Goal: Task Accomplishment & Management: Use online tool/utility

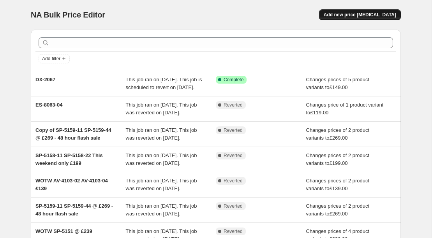
click at [379, 16] on span "Add new price [MEDICAL_DATA]" at bounding box center [360, 15] width 72 height 6
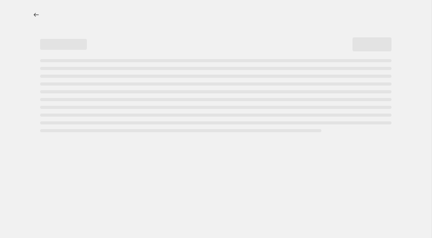
select select "percentage"
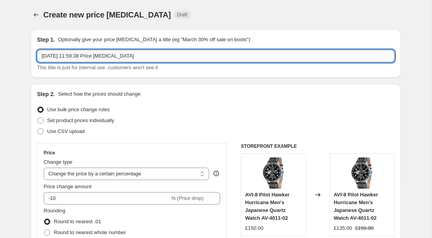
click at [126, 60] on input "24 Sept 2025, 11:59:38 Price change job" at bounding box center [216, 56] width 358 height 12
paste input "NB-6024-SI-08"
type input "NB-6024-SI-0 48 hours"
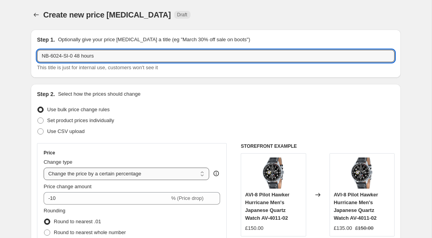
click at [136, 180] on select "Change the price to a certain amount Change the price by a certain amount Chang…" at bounding box center [127, 174] width 166 height 12
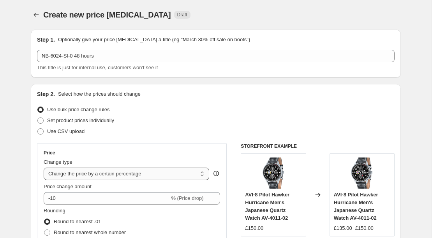
select select "to"
click at [44, 168] on select "Change the price to a certain amount Change the price by a certain amount Chang…" at bounding box center [127, 174] width 166 height 12
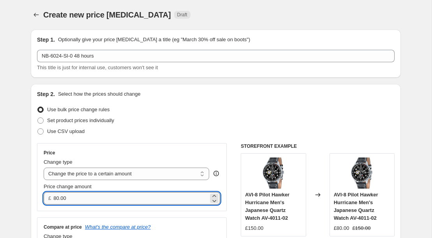
click at [94, 201] on input "80.00" at bounding box center [130, 198] width 155 height 12
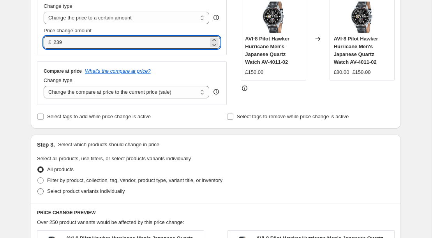
scroll to position [196, 0]
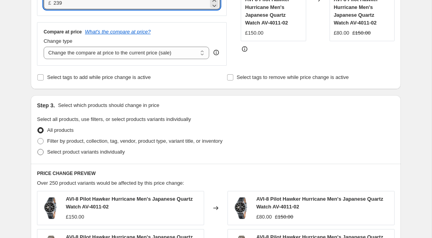
type input "239.00"
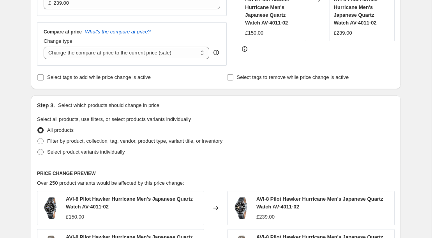
click at [88, 153] on span "Select product variants individually" at bounding box center [86, 152] width 78 height 6
click at [38, 150] on input "Select product variants individually" at bounding box center [37, 149] width 0 height 0
radio input "true"
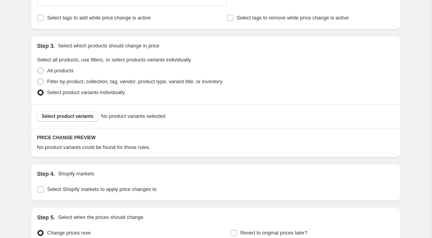
scroll to position [258, 0]
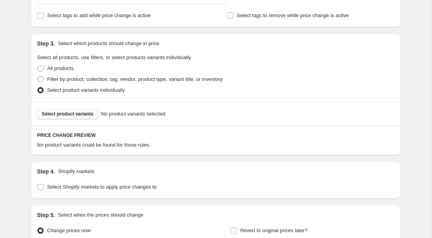
click at [85, 114] on span "Select product variants" at bounding box center [68, 114] width 52 height 6
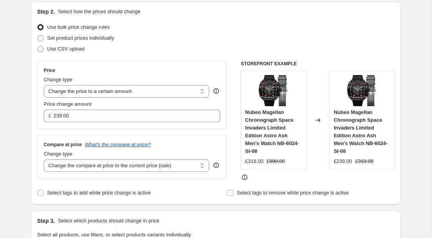
scroll to position [84, 0]
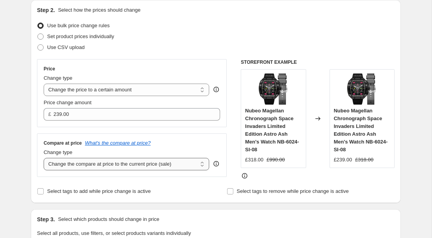
click at [108, 166] on select "Change the compare at price to the current price (sale) Change the compare at p…" at bounding box center [127, 164] width 166 height 12
select select "no_change"
click at [44, 158] on select "Change the compare at price to the current price (sale) Change the compare at p…" at bounding box center [127, 164] width 166 height 12
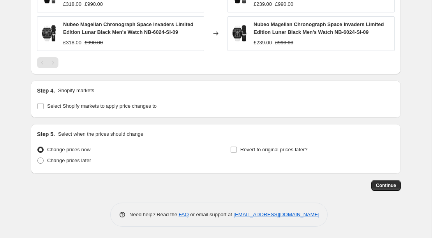
scroll to position [435, 0]
click at [272, 150] on span "Revert to original prices later?" at bounding box center [273, 150] width 67 height 6
click at [237, 150] on input "Revert to original prices later?" at bounding box center [234, 150] width 6 height 6
checkbox input "true"
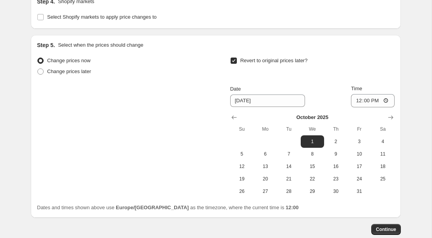
scroll to position [525, 0]
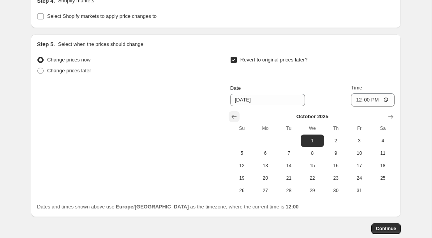
click at [235, 115] on icon "Show previous month, September 2025" at bounding box center [234, 117] width 8 height 8
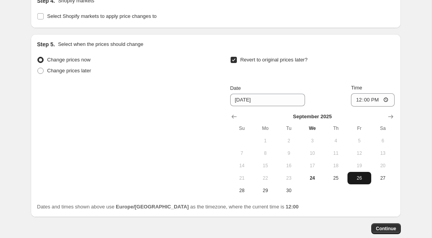
click at [364, 181] on button "26" at bounding box center [358, 178] width 23 height 12
type input "9/26/2025"
click at [391, 224] on button "Continue" at bounding box center [386, 229] width 30 height 11
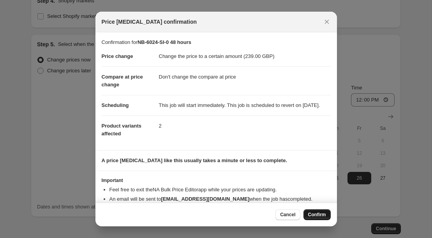
click at [315, 214] on span "Confirm" at bounding box center [317, 215] width 18 height 6
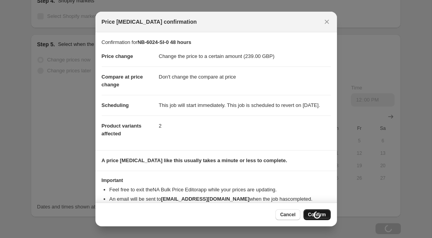
scroll to position [525, 0]
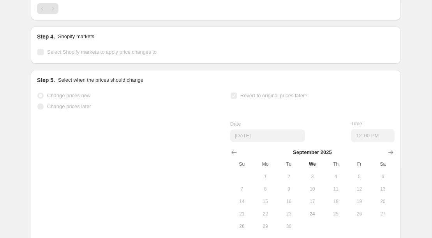
select select "no_change"
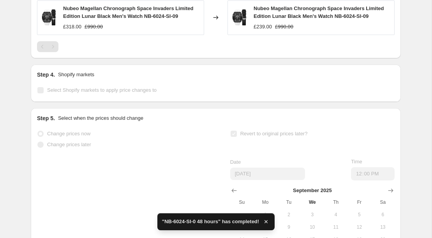
scroll to position [0, 0]
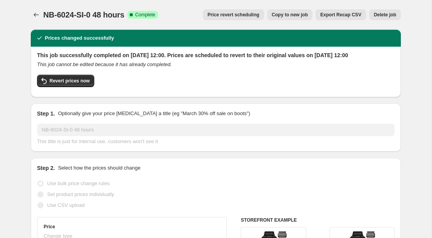
drag, startPoint x: 125, startPoint y: 60, endPoint x: 38, endPoint y: 55, distance: 87.0
click at [38, 55] on h2 "This job successfully completed on 24 September 2025 at 12:00. Prices are sched…" at bounding box center [216, 55] width 358 height 8
copy h2 "This job successfully completed on 24 September 2025 at 12:00. Prices are sched…"
